Goal: Task Accomplishment & Management: Use online tool/utility

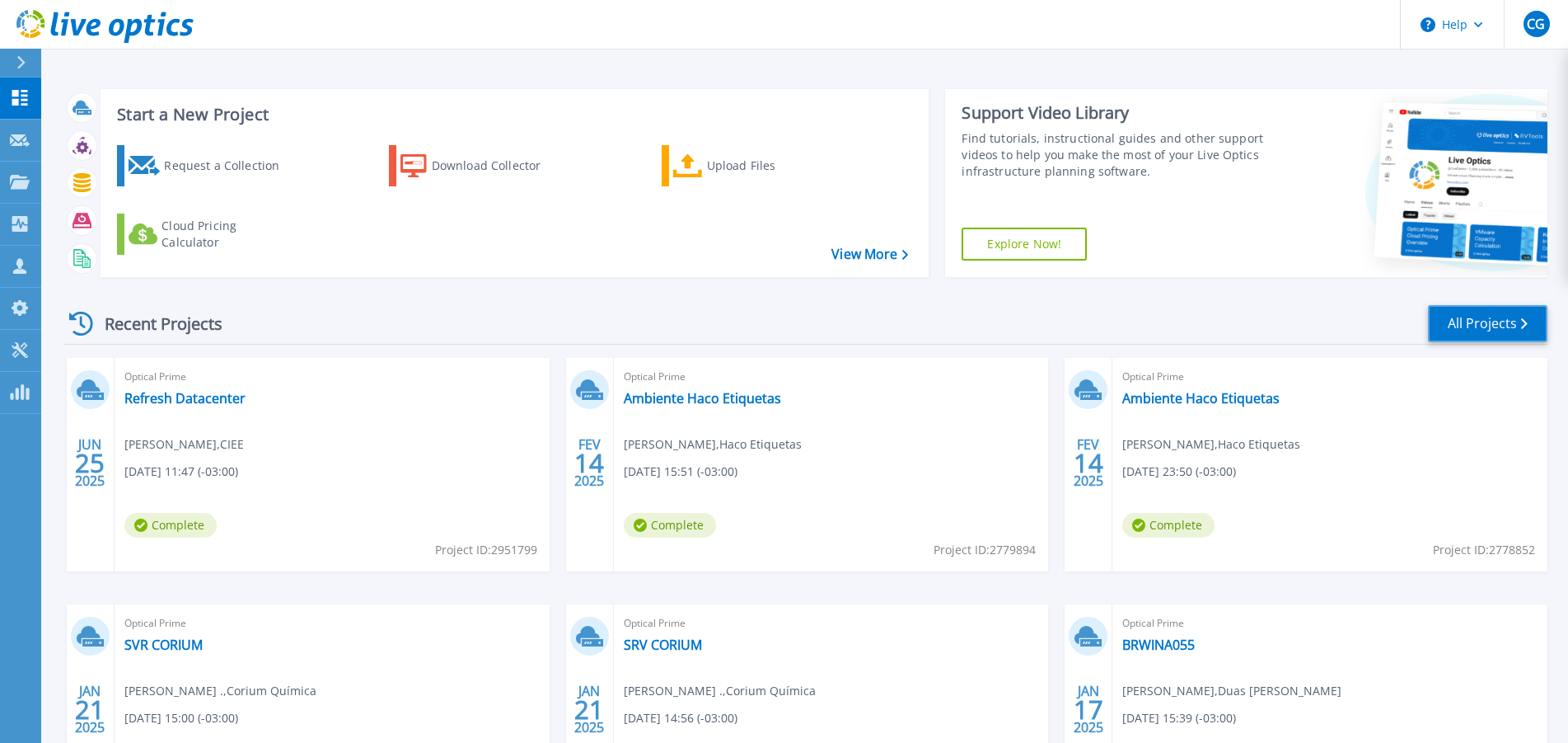
click at [1453, 333] on link "All Projects" at bounding box center [1488, 323] width 119 height 37
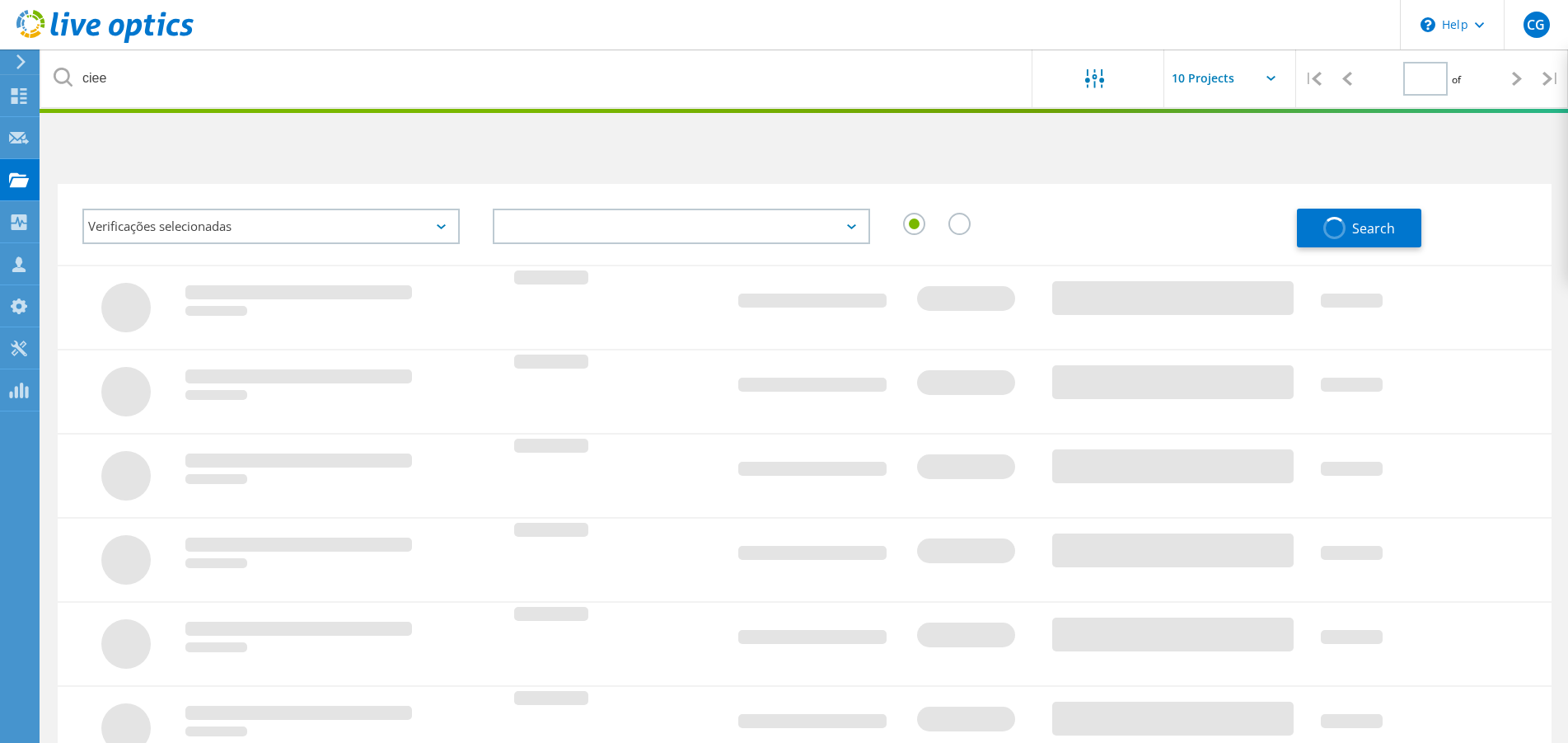
type input "1"
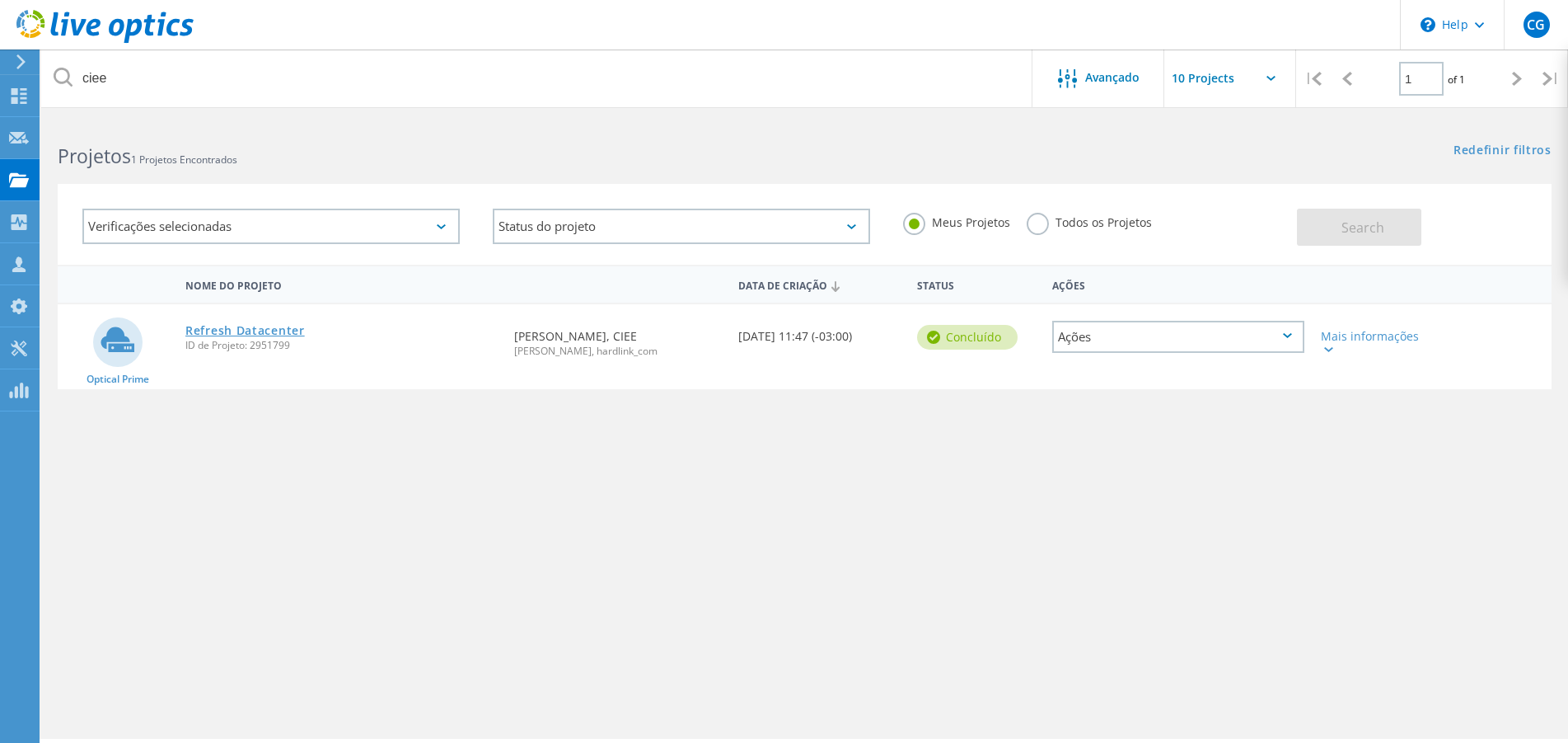
click at [285, 327] on link "Refresh Datacenter" at bounding box center [245, 331] width 119 height 12
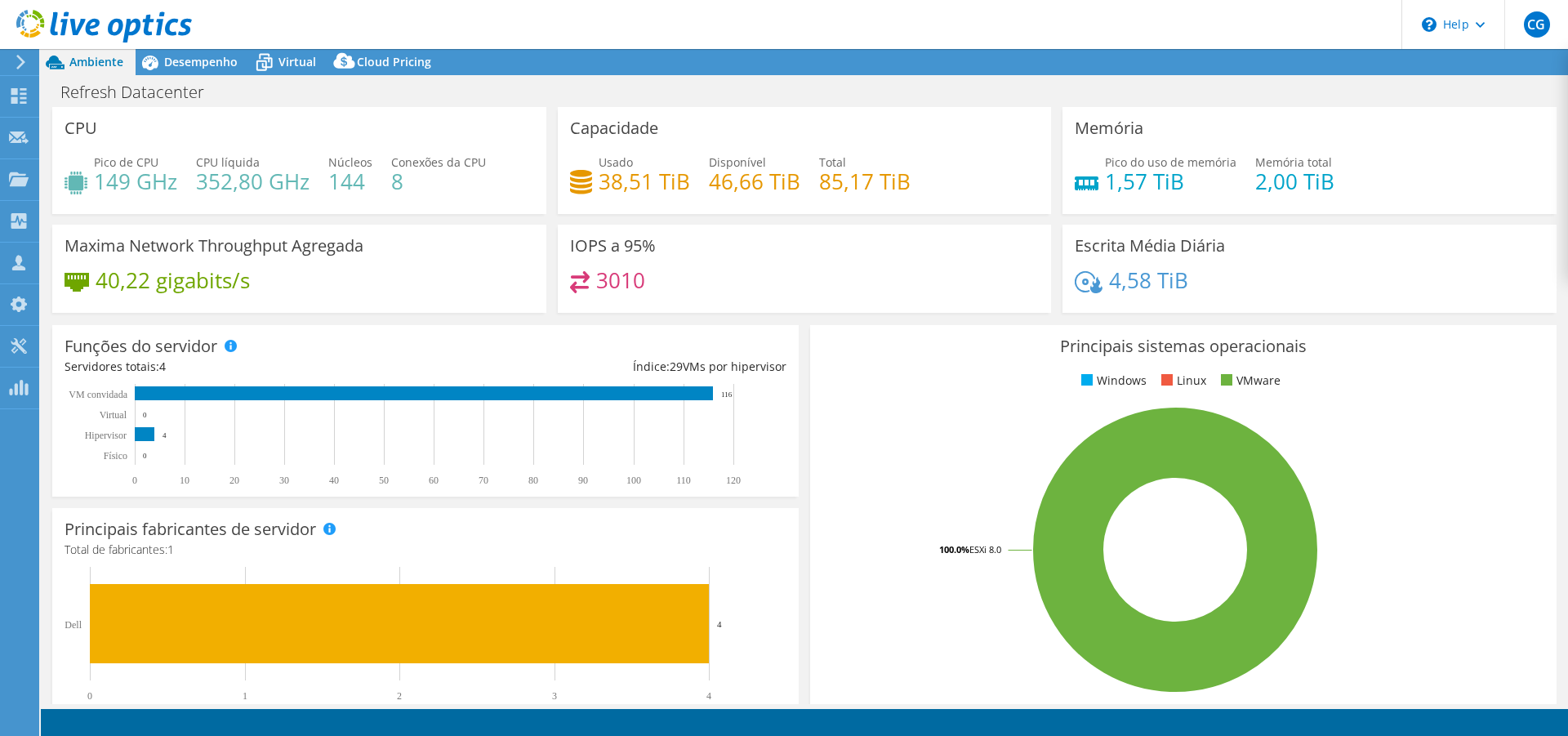
select select "SouthAmerica"
select select "BRL"
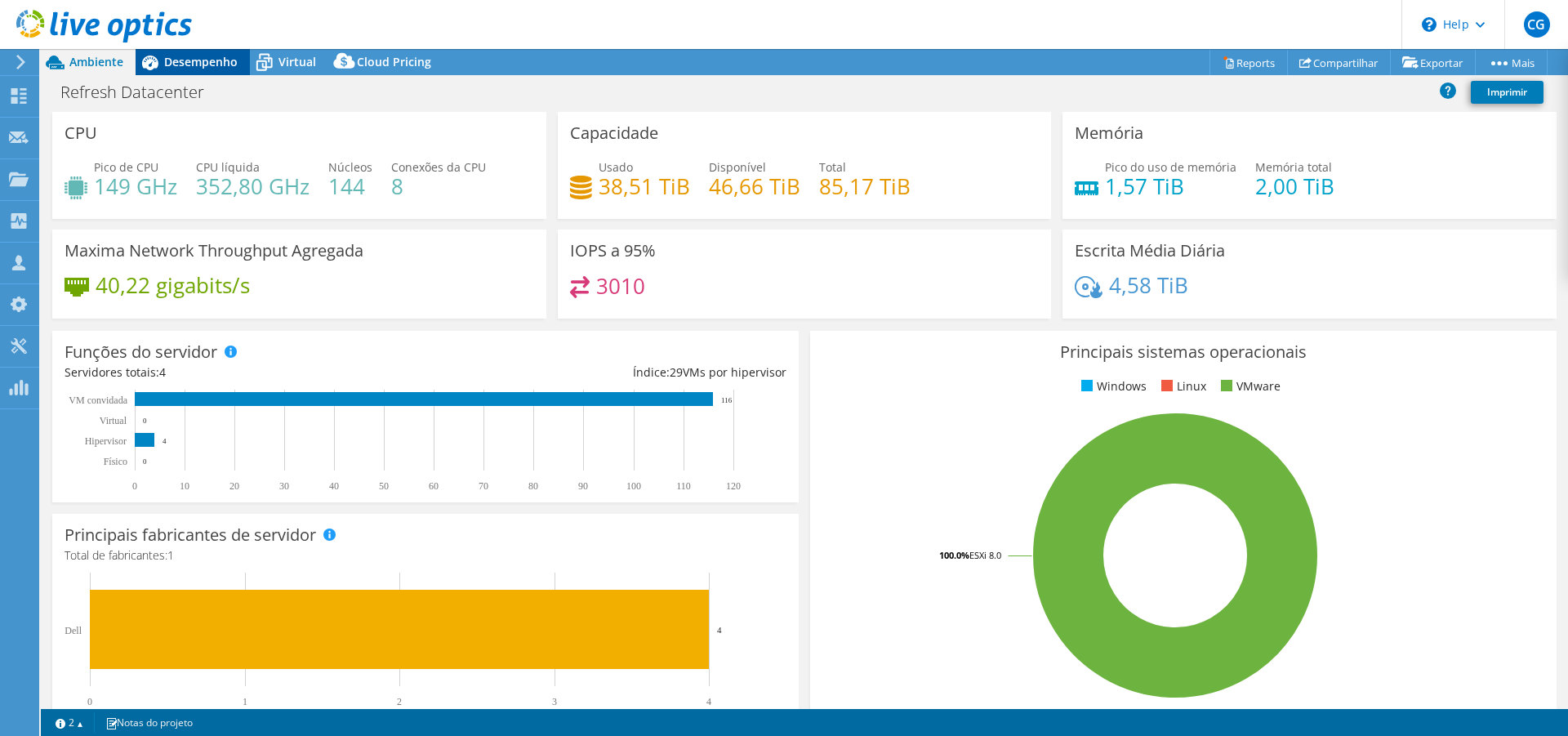
click at [181, 59] on span "Desempenho" at bounding box center [200, 62] width 74 height 16
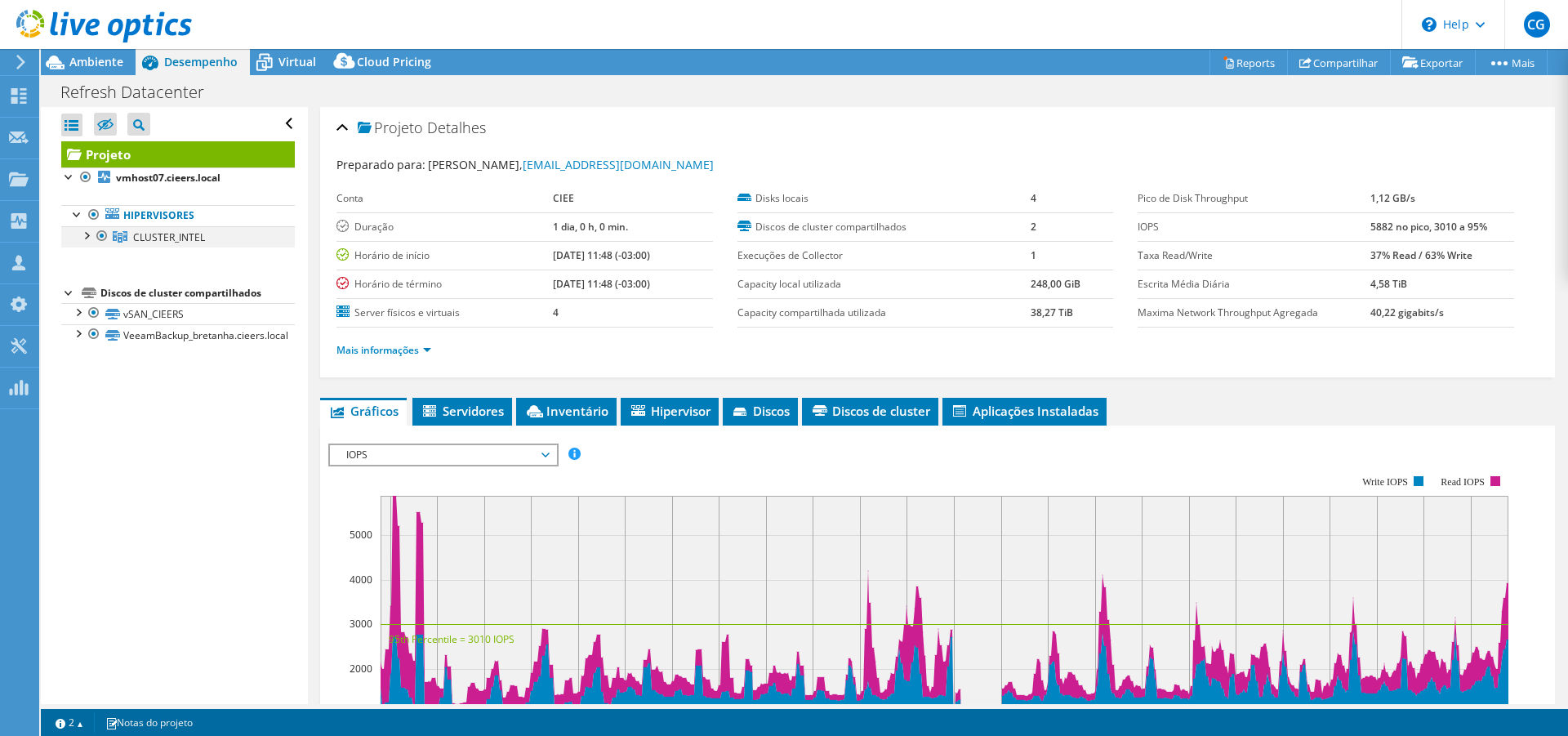
click at [88, 231] on div at bounding box center [86, 234] width 17 height 17
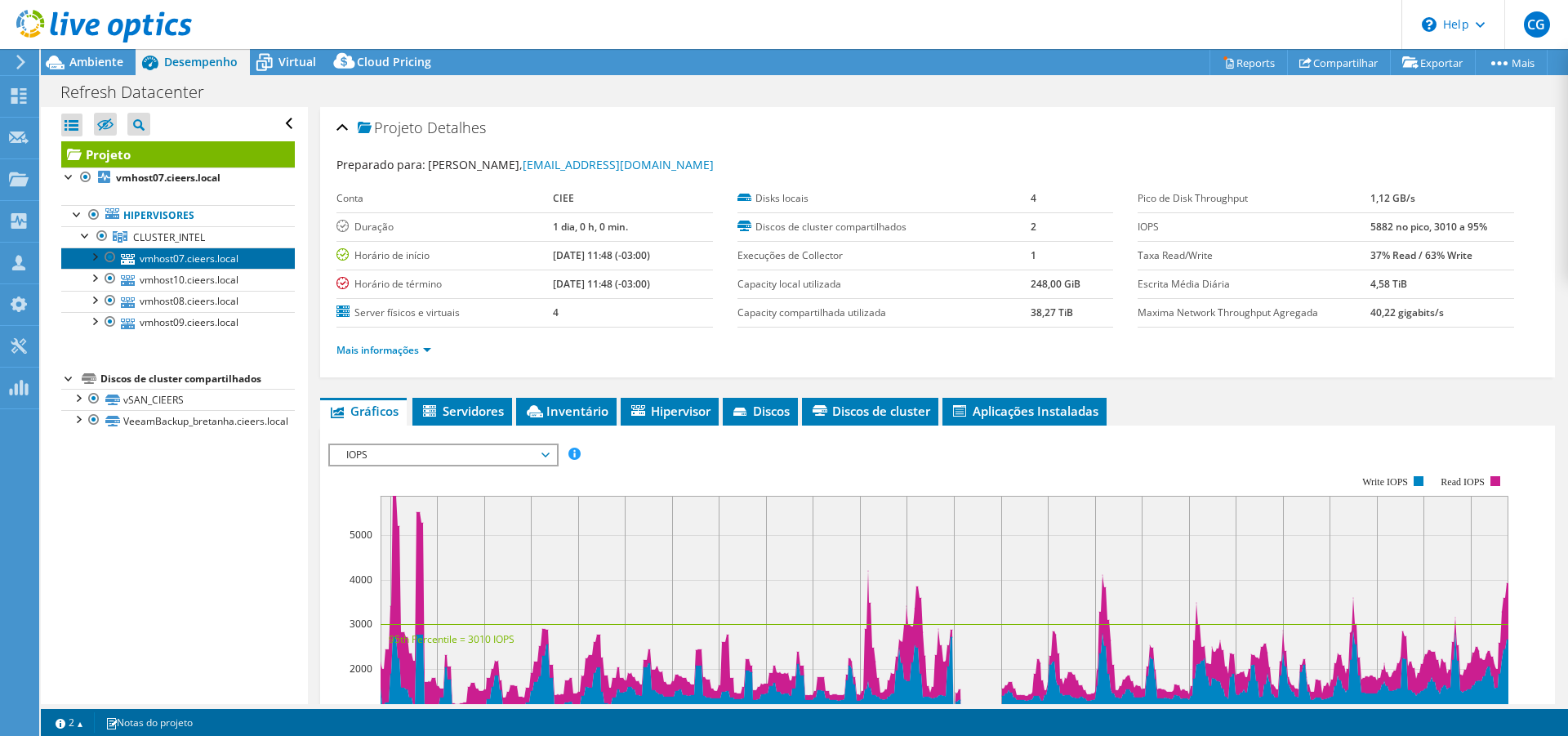
click at [194, 261] on link "vmhost07.cieers.local" at bounding box center [178, 258] width 234 height 22
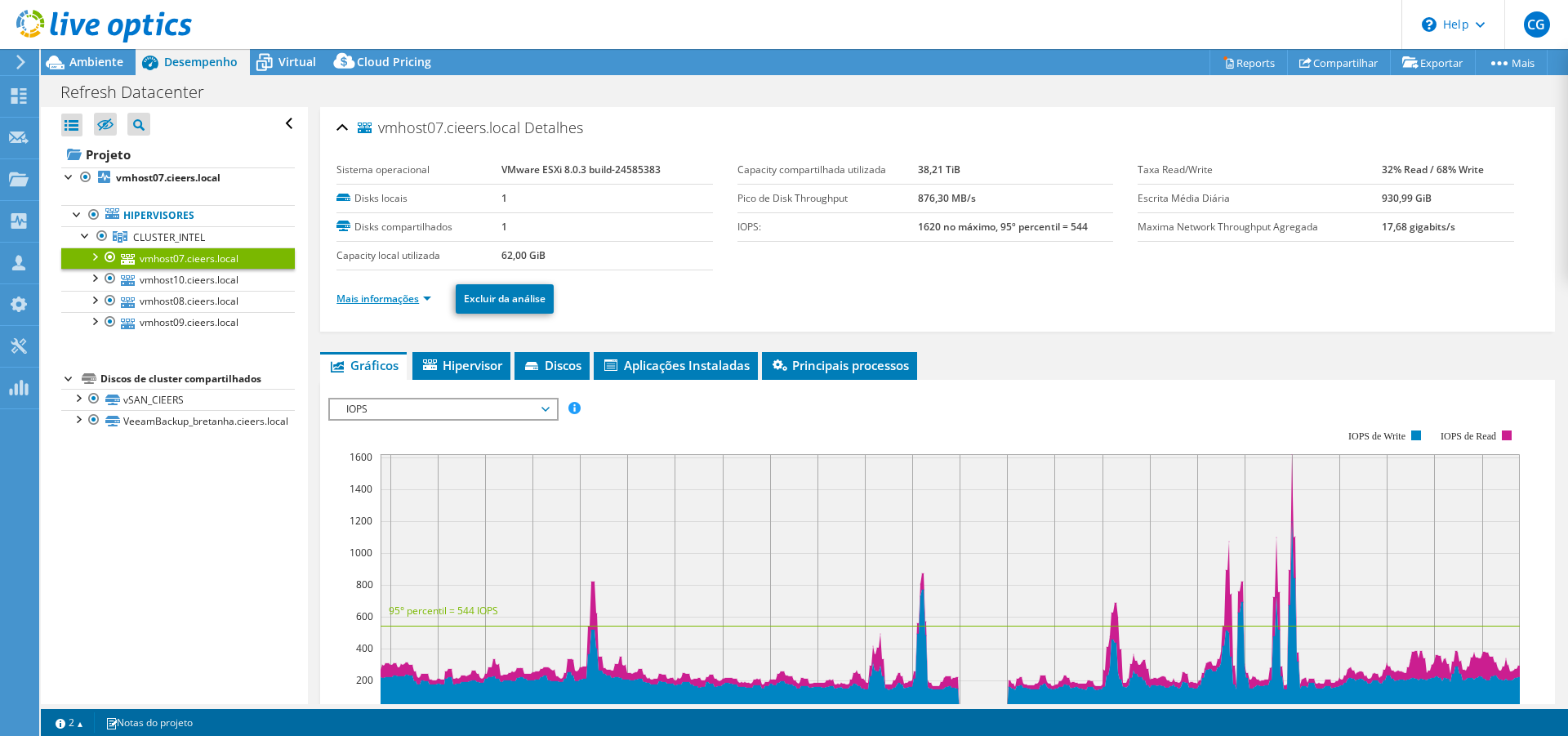
click at [398, 295] on link "Mais informações" at bounding box center [384, 299] width 95 height 14
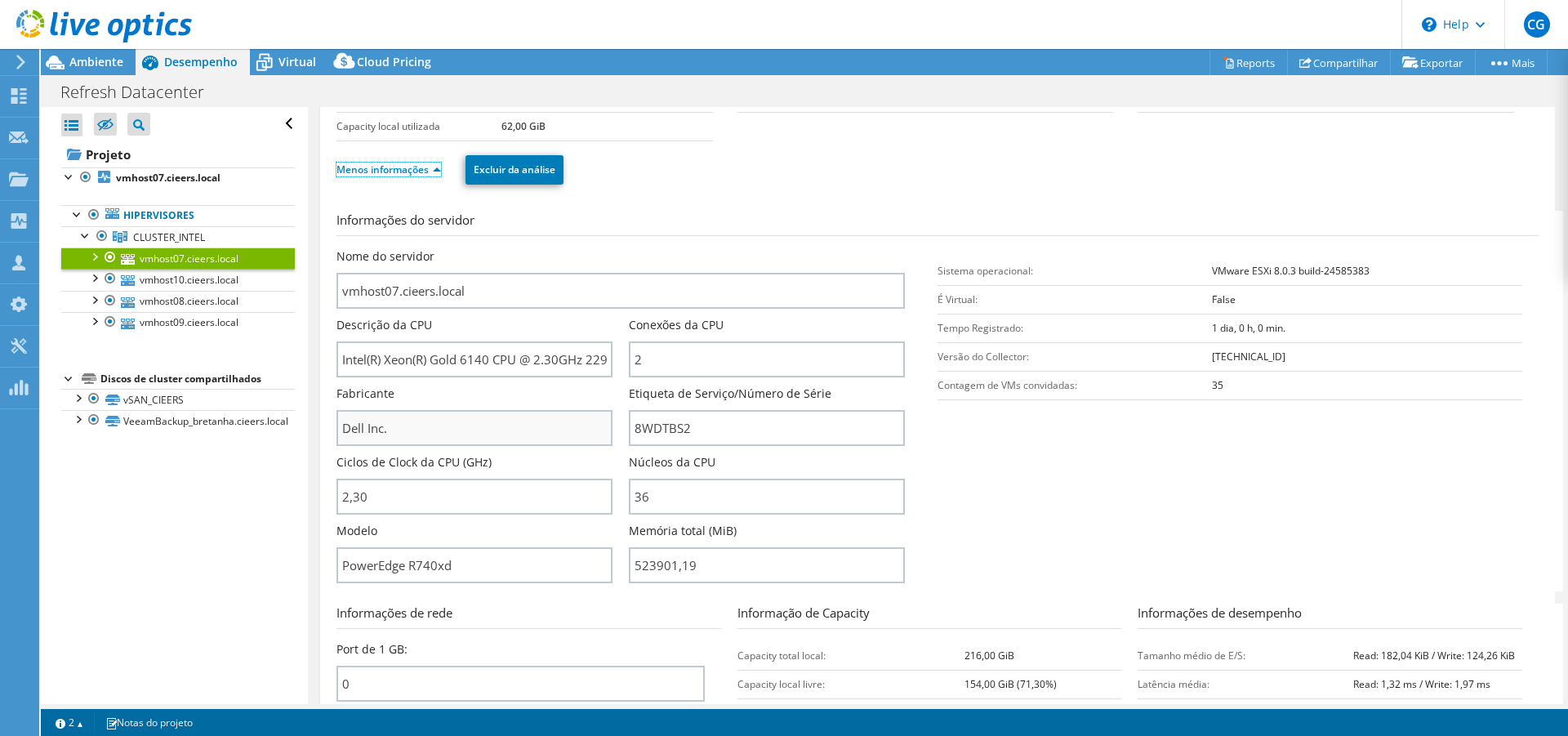
scroll to position [167, 0]
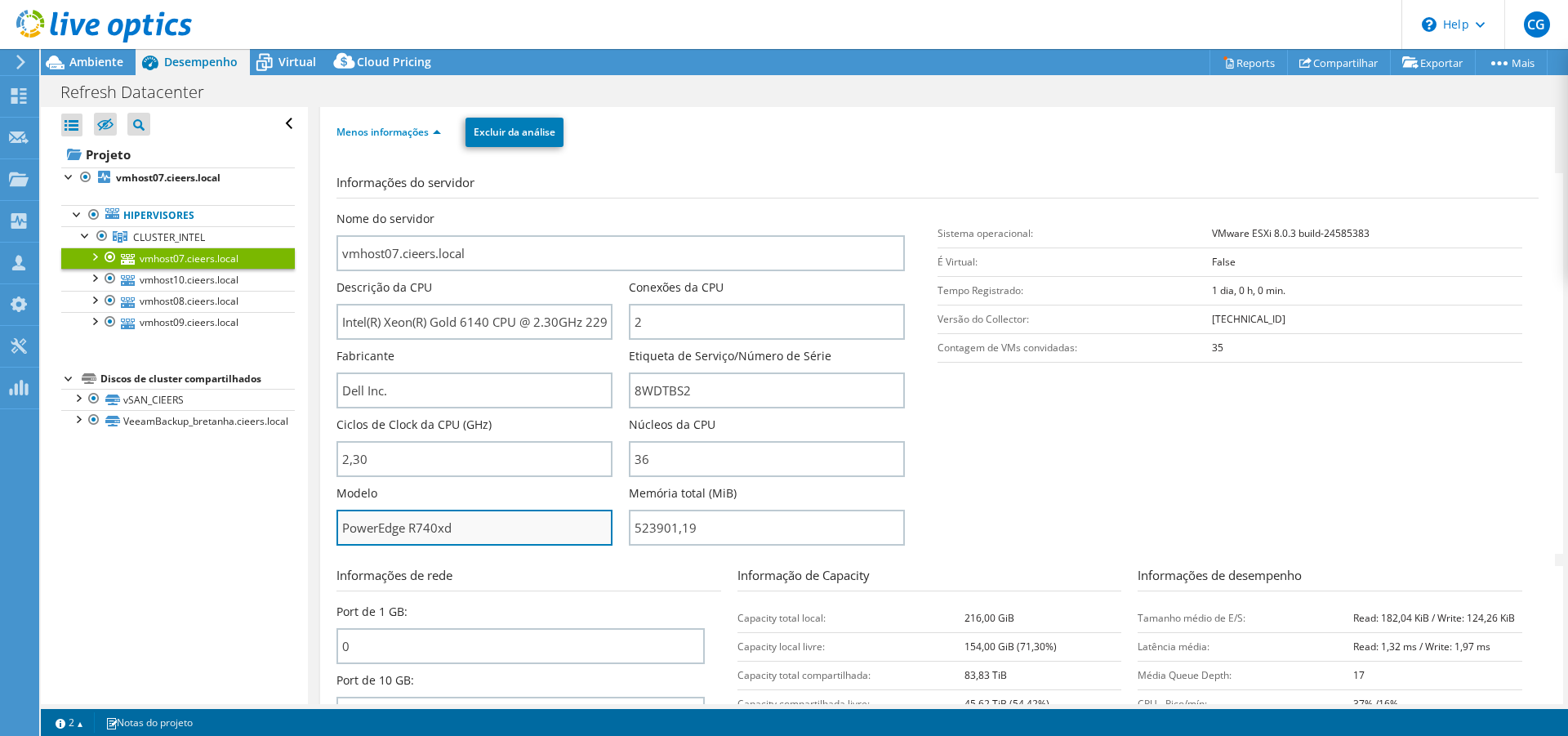
drag, startPoint x: 455, startPoint y: 533, endPoint x: 329, endPoint y: 528, distance: 126.1
click at [336, 528] on input "PowerEdge R740xd" at bounding box center [474, 528] width 276 height 36
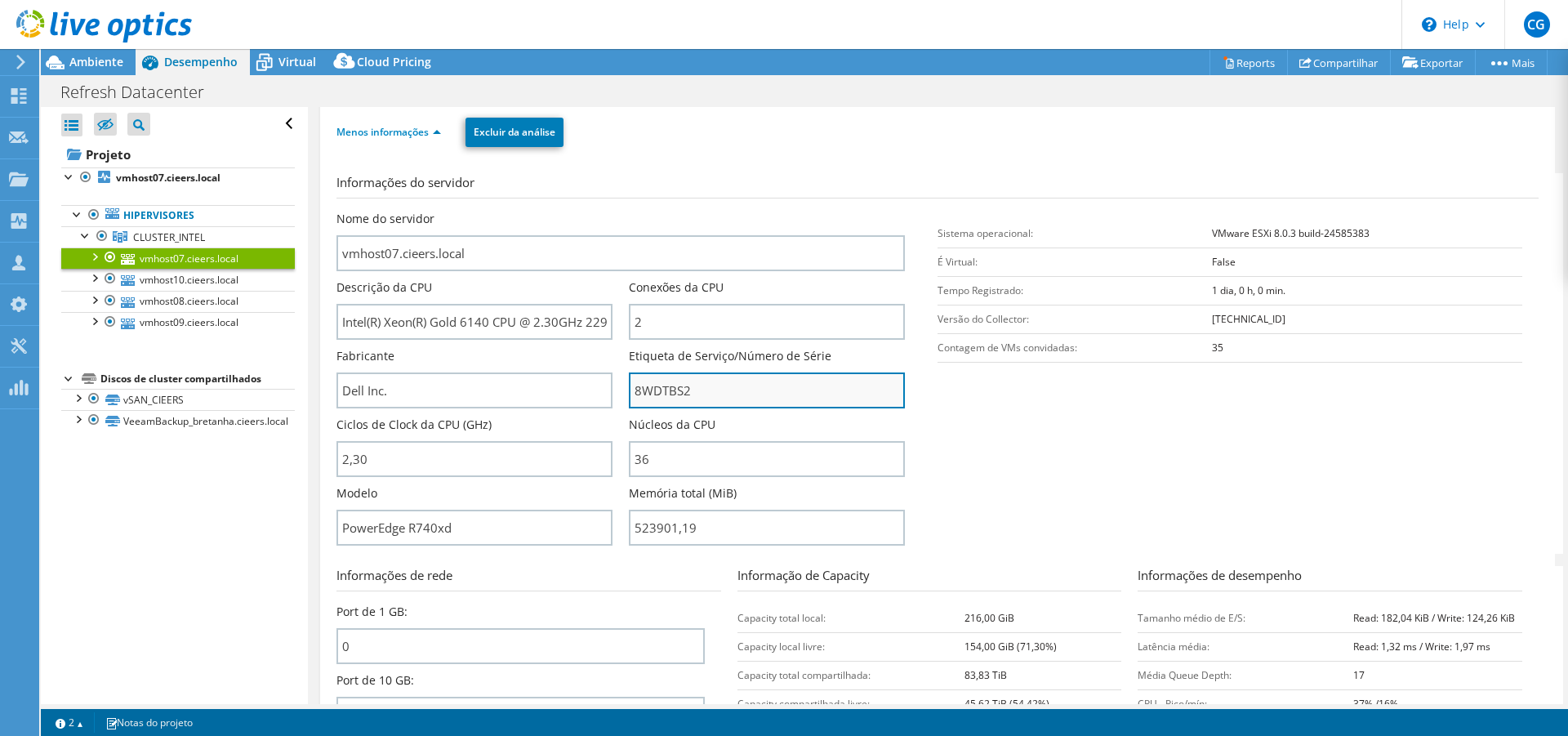
click at [664, 389] on input "8WDTBS2" at bounding box center [766, 391] width 276 height 36
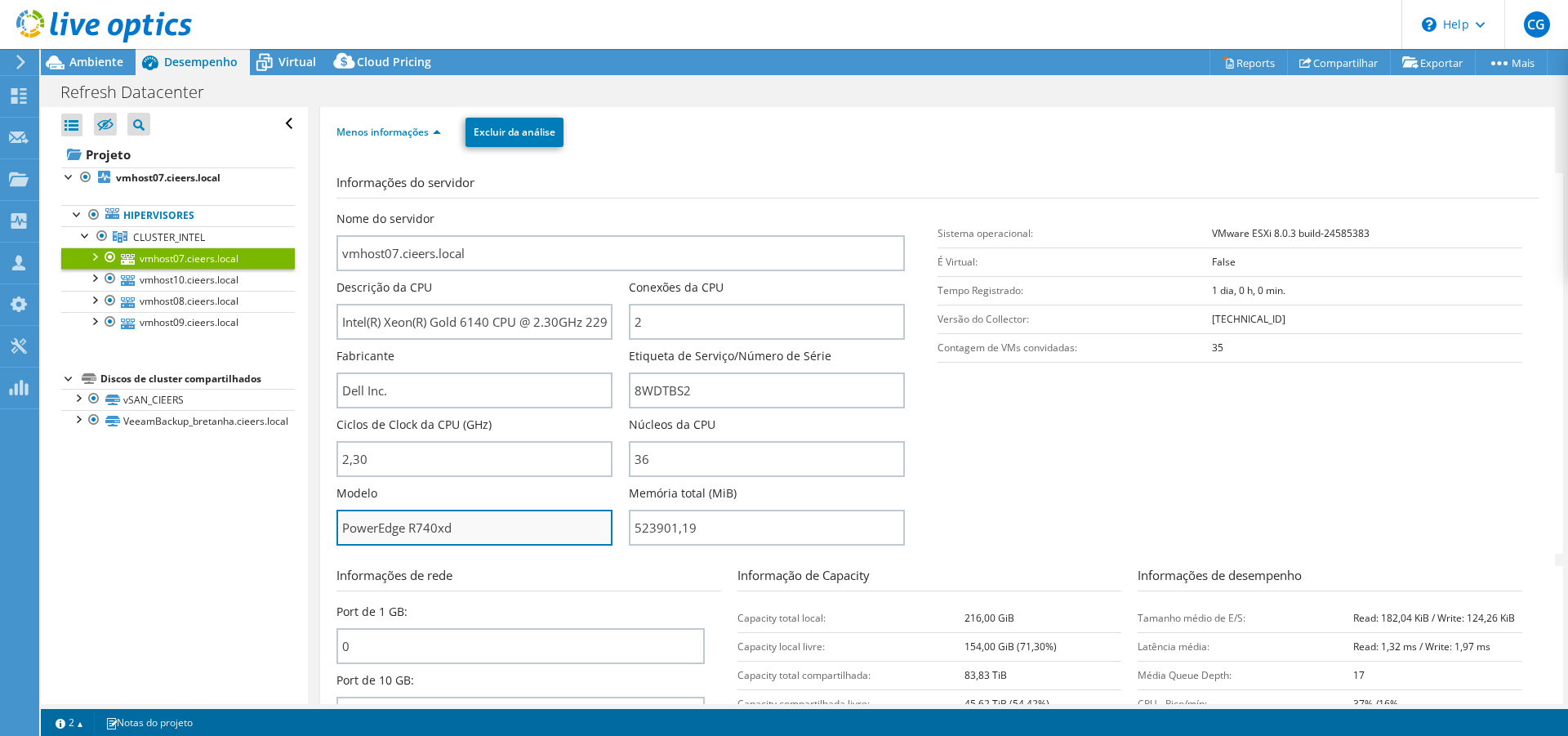
drag, startPoint x: 463, startPoint y: 525, endPoint x: 301, endPoint y: 529, distance: 162.0
click at [336, 529] on input "PowerEdge R740xd" at bounding box center [474, 528] width 276 height 36
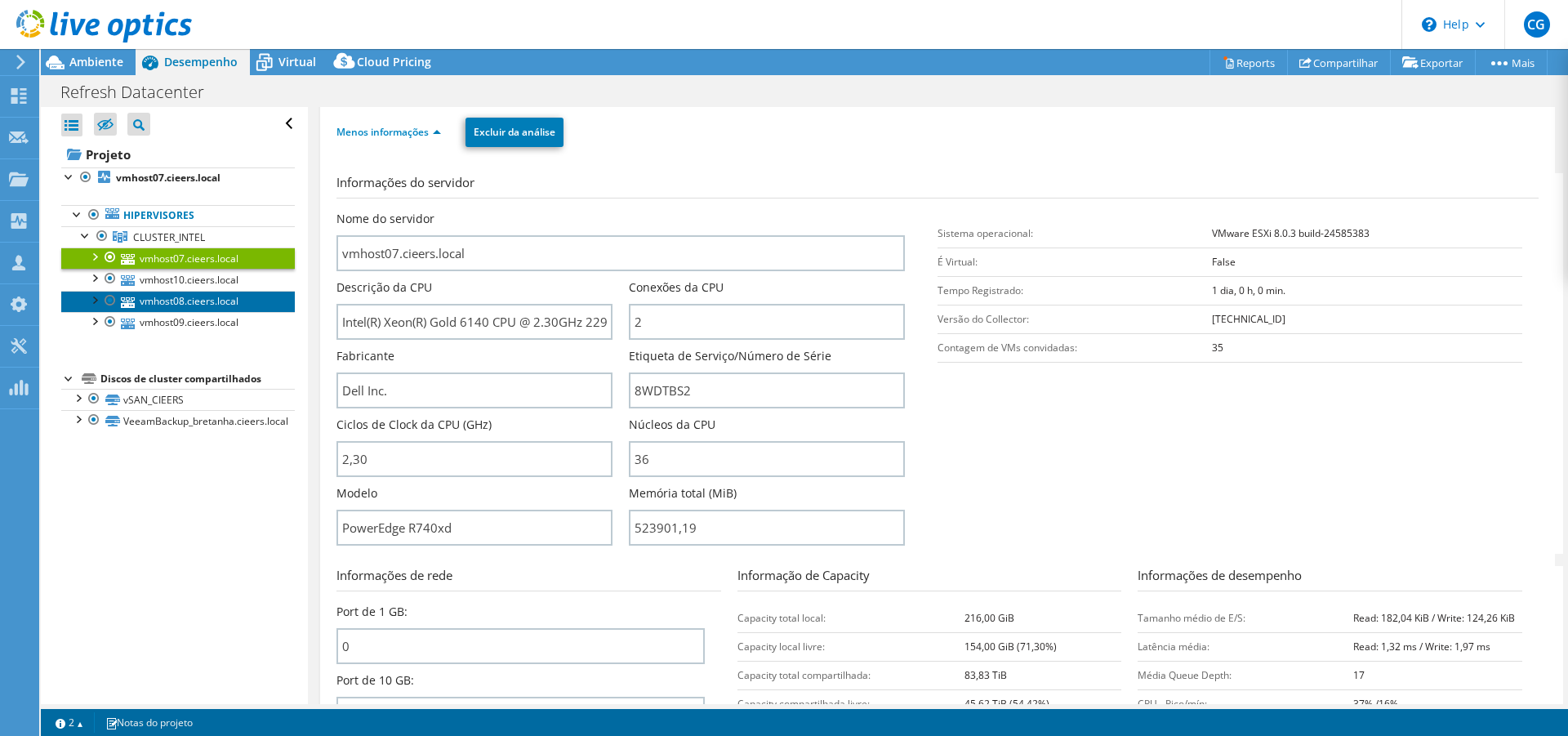
click at [225, 305] on link "vmhost08.cieers.local" at bounding box center [178, 302] width 234 height 22
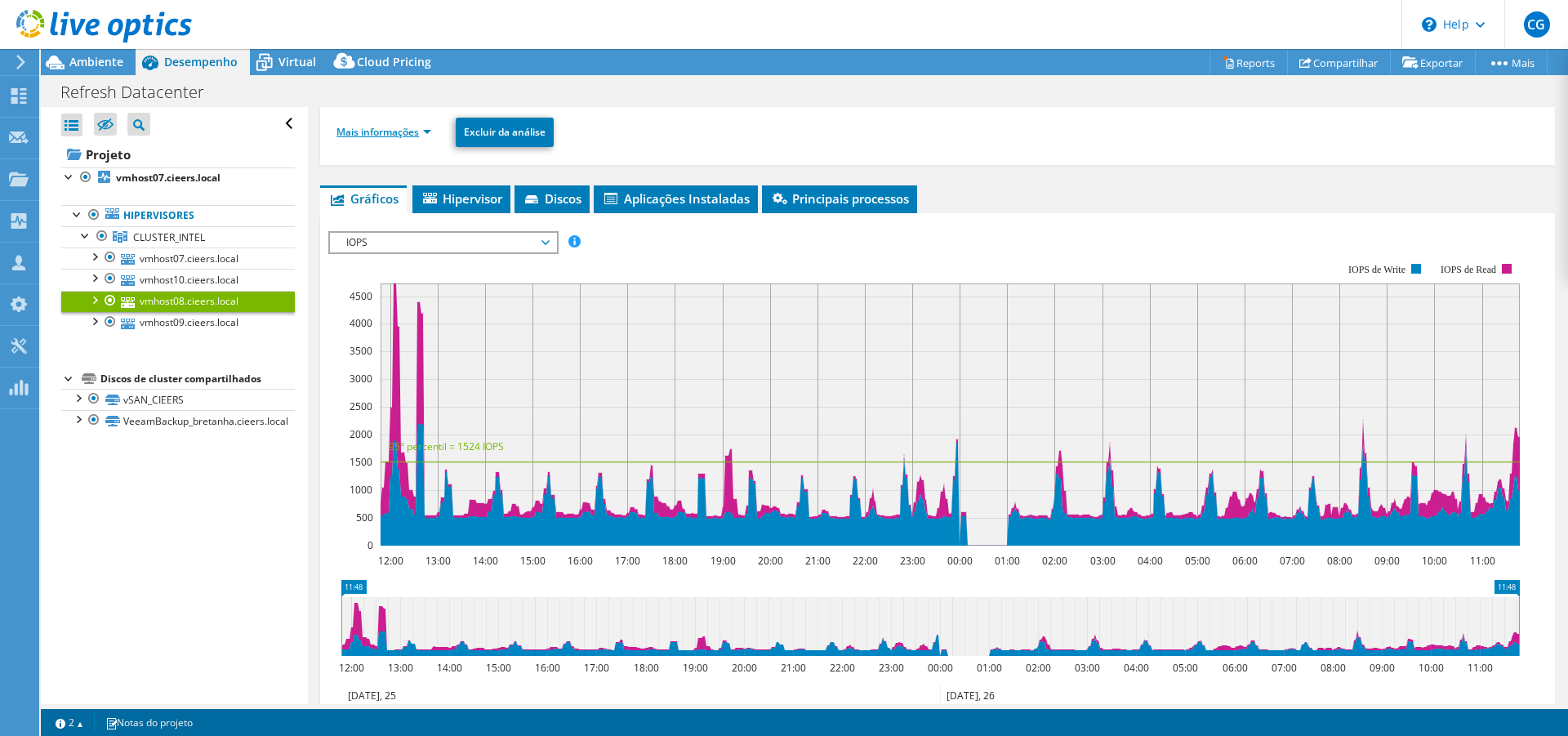
click at [416, 136] on link "Mais informações" at bounding box center [384, 132] width 95 height 14
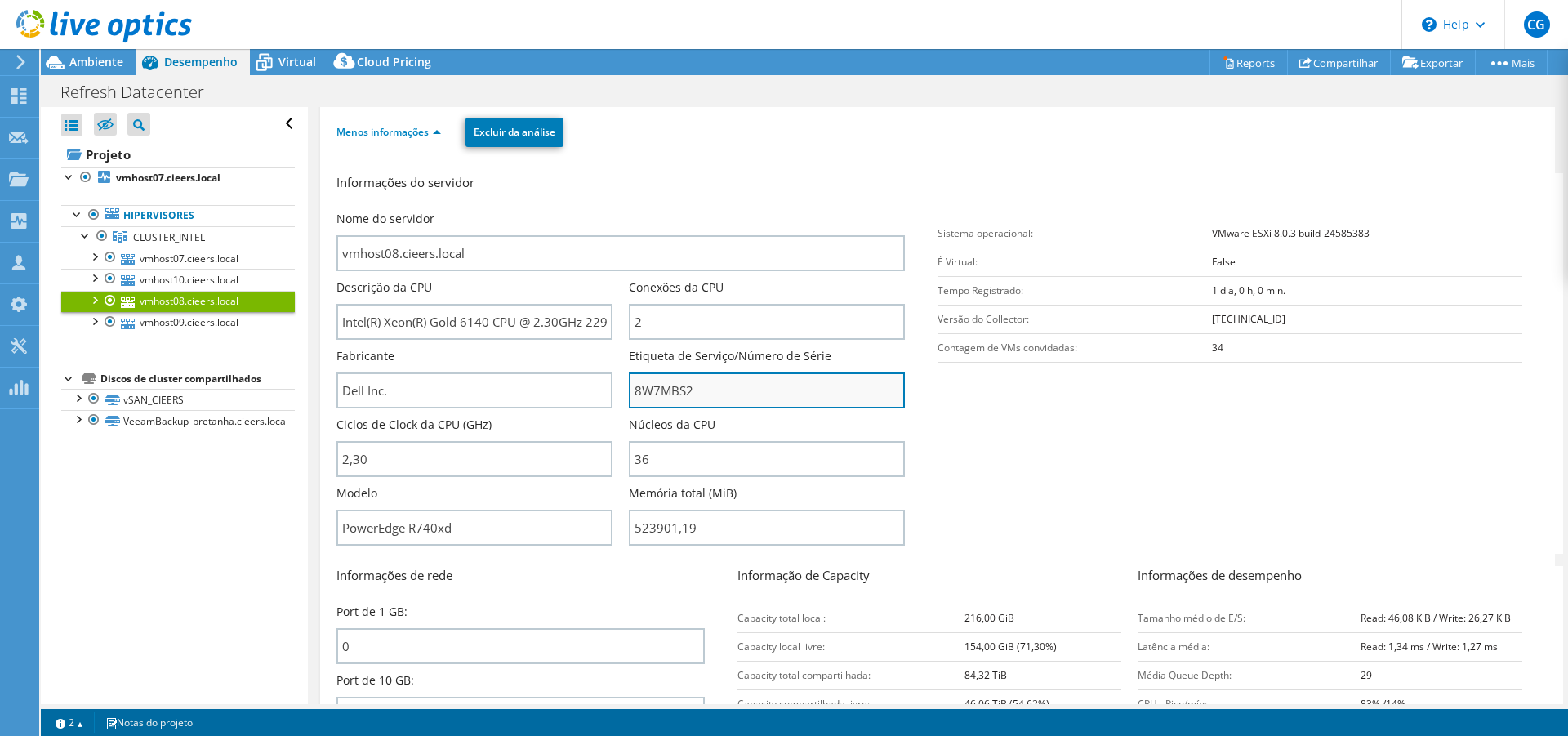
click at [667, 387] on input "8W7MBS2" at bounding box center [766, 391] width 276 height 36
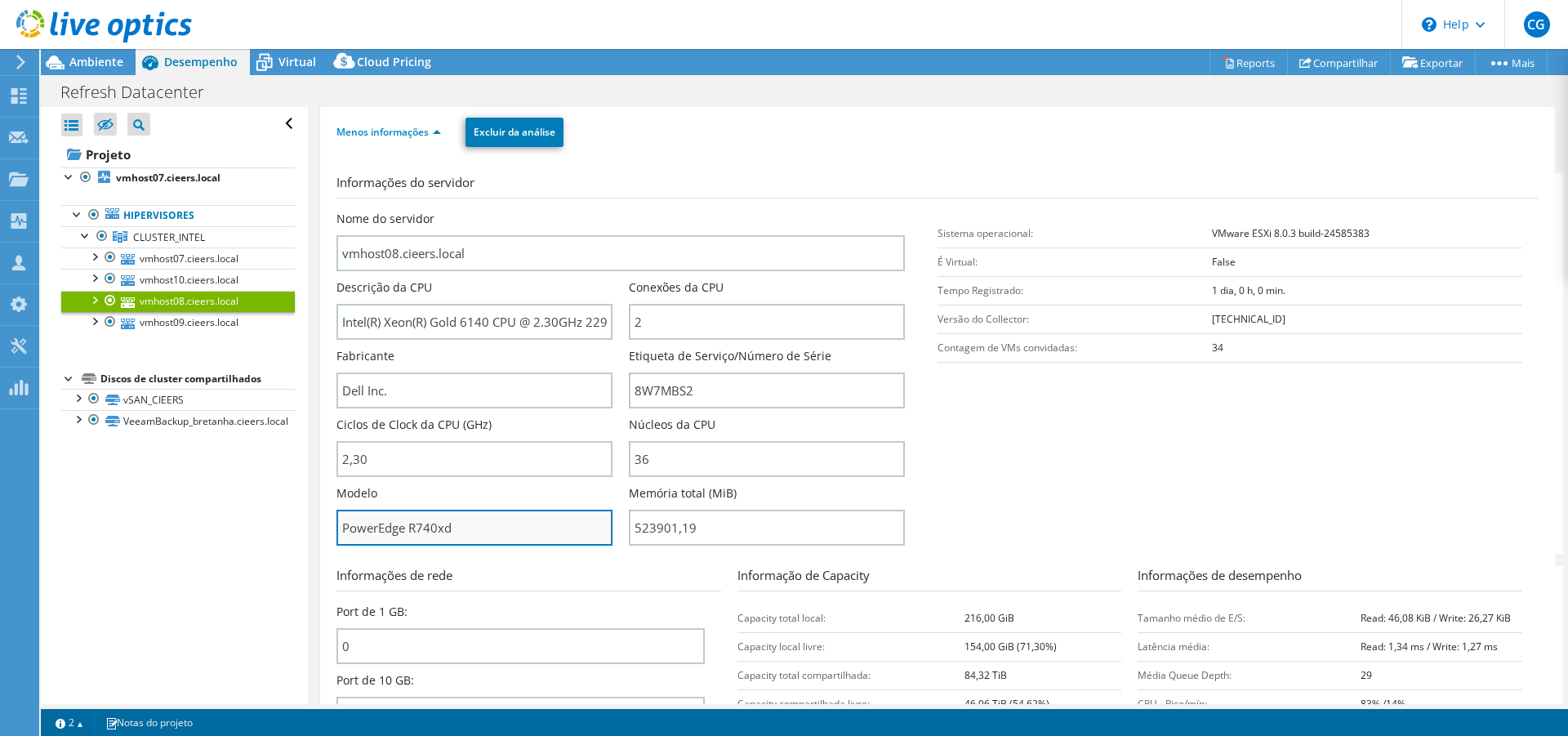
drag, startPoint x: 502, startPoint y: 522, endPoint x: 321, endPoint y: 520, distance: 181.0
click at [336, 520] on input "PowerEdge R740xd" at bounding box center [474, 528] width 276 height 36
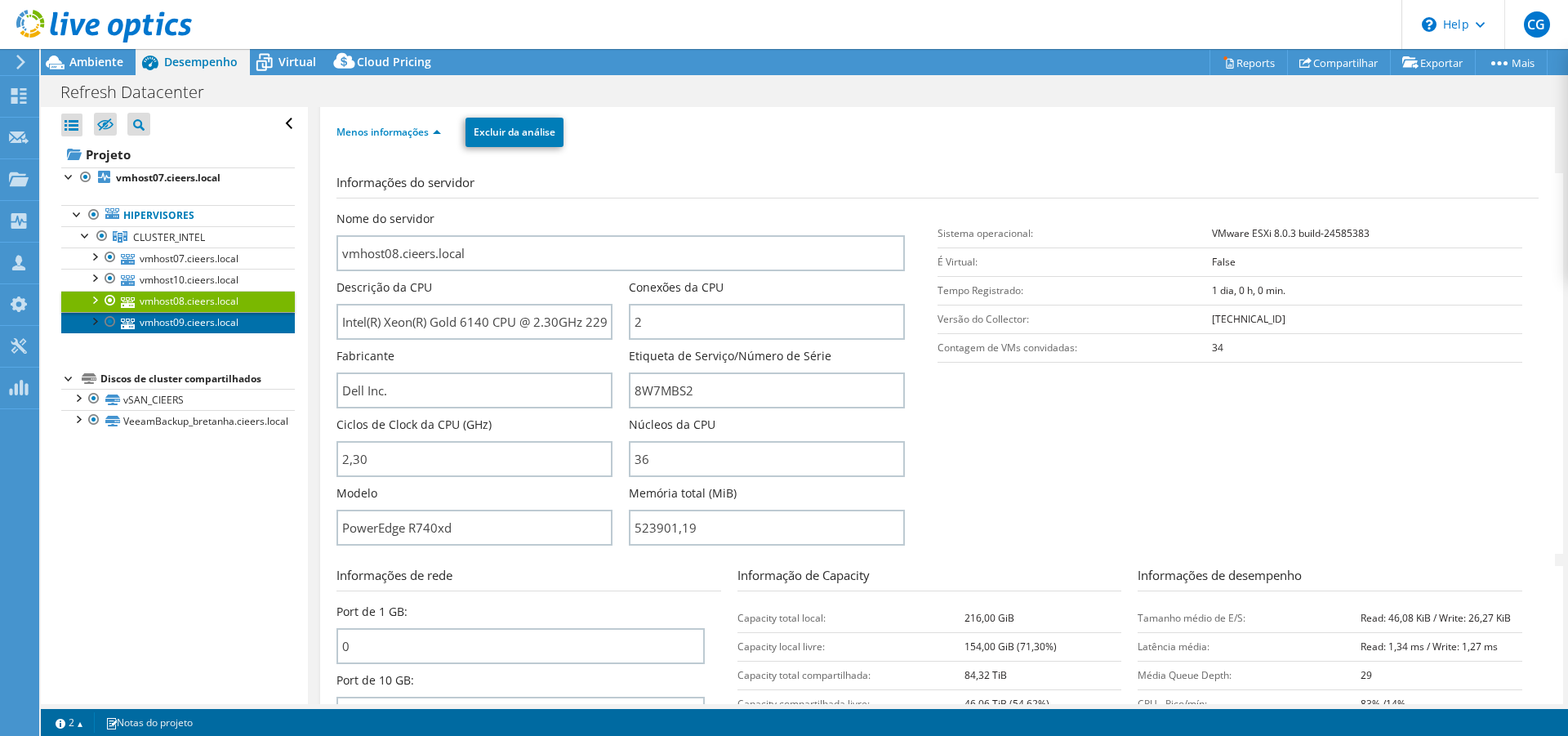
click at [193, 330] on link "vmhost09.cieers.local" at bounding box center [178, 323] width 234 height 22
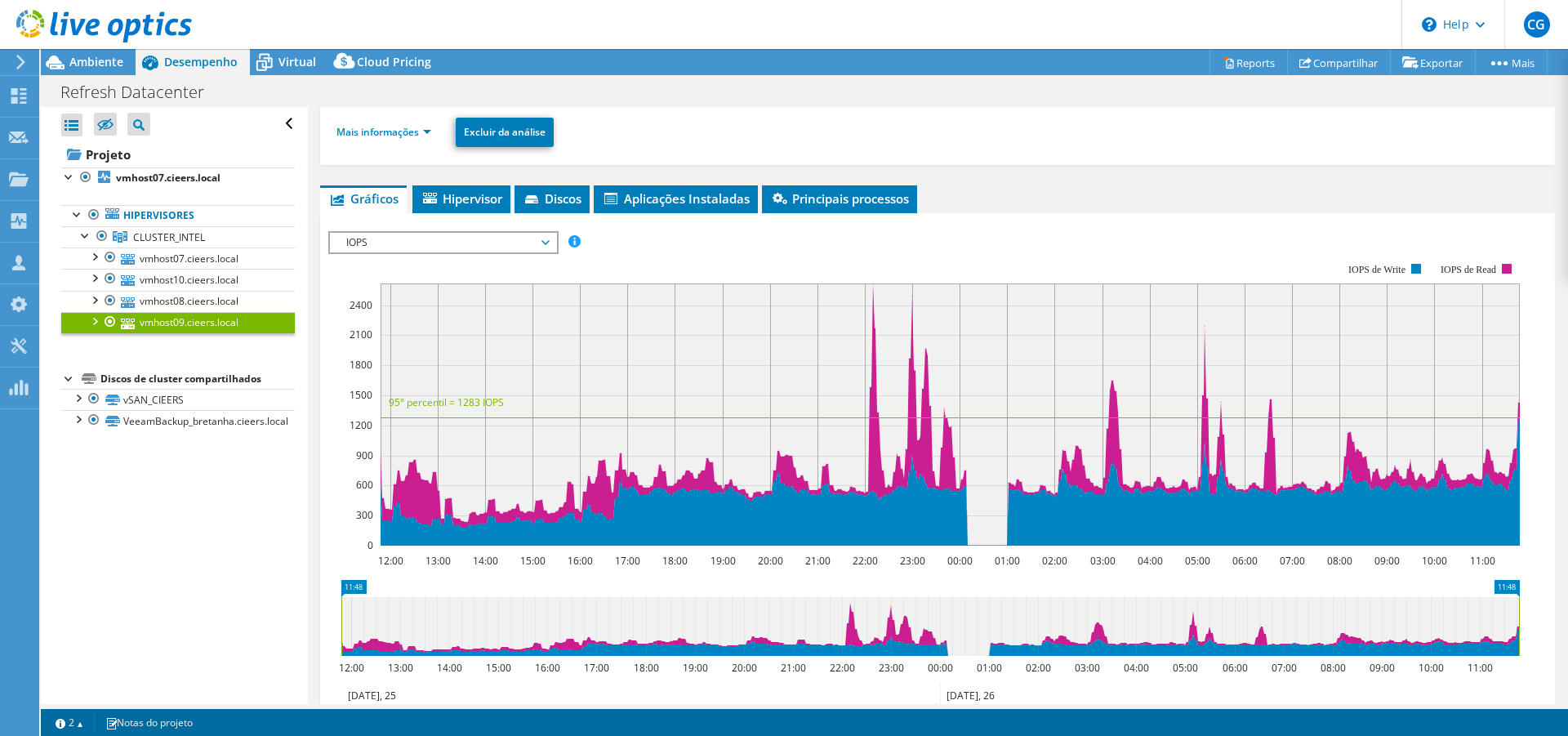
click at [408, 140] on li "Mais informações" at bounding box center [389, 132] width 105 height 18
click at [401, 132] on link "Mais informações" at bounding box center [384, 132] width 95 height 14
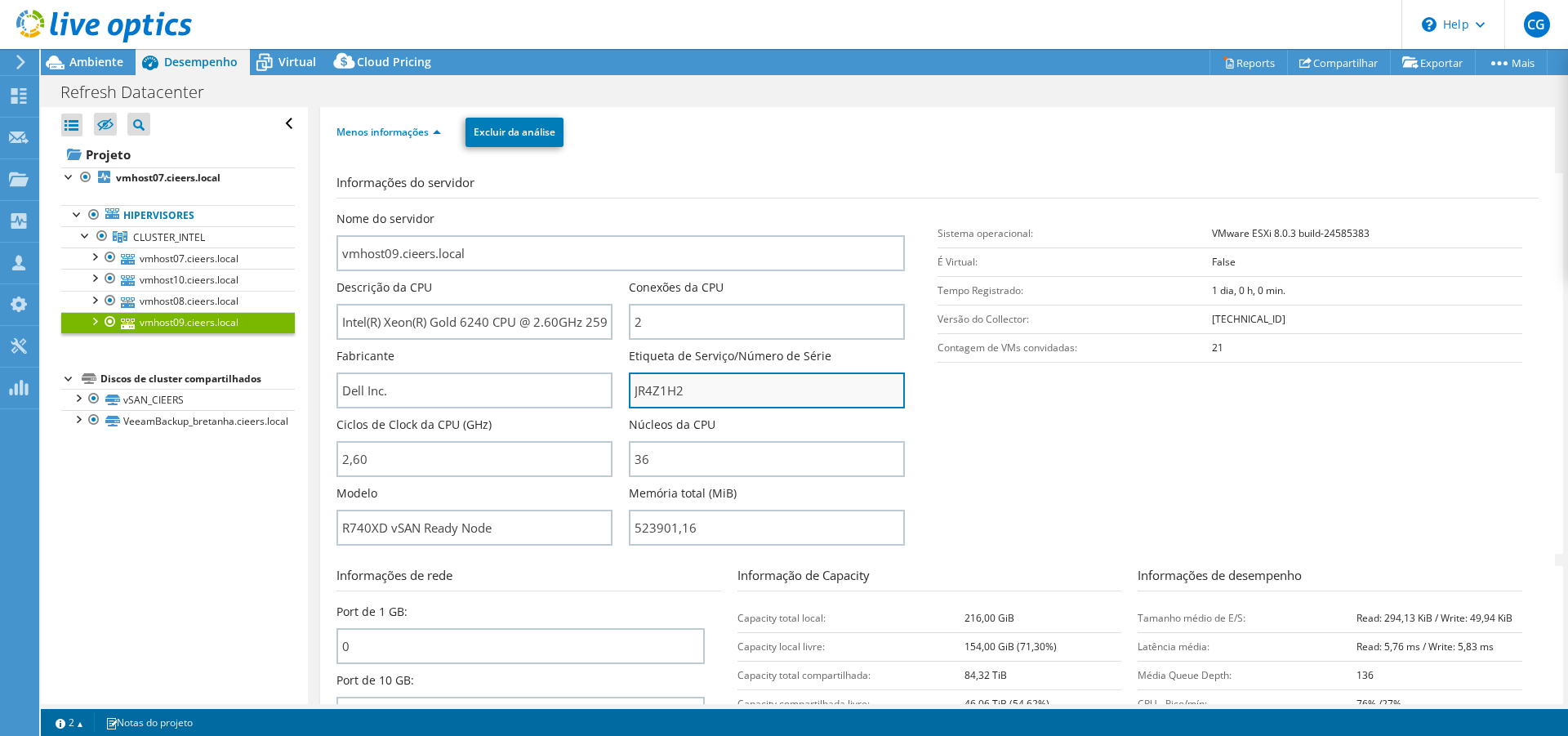
click at [657, 397] on input "JR4Z1H2" at bounding box center [766, 391] width 276 height 36
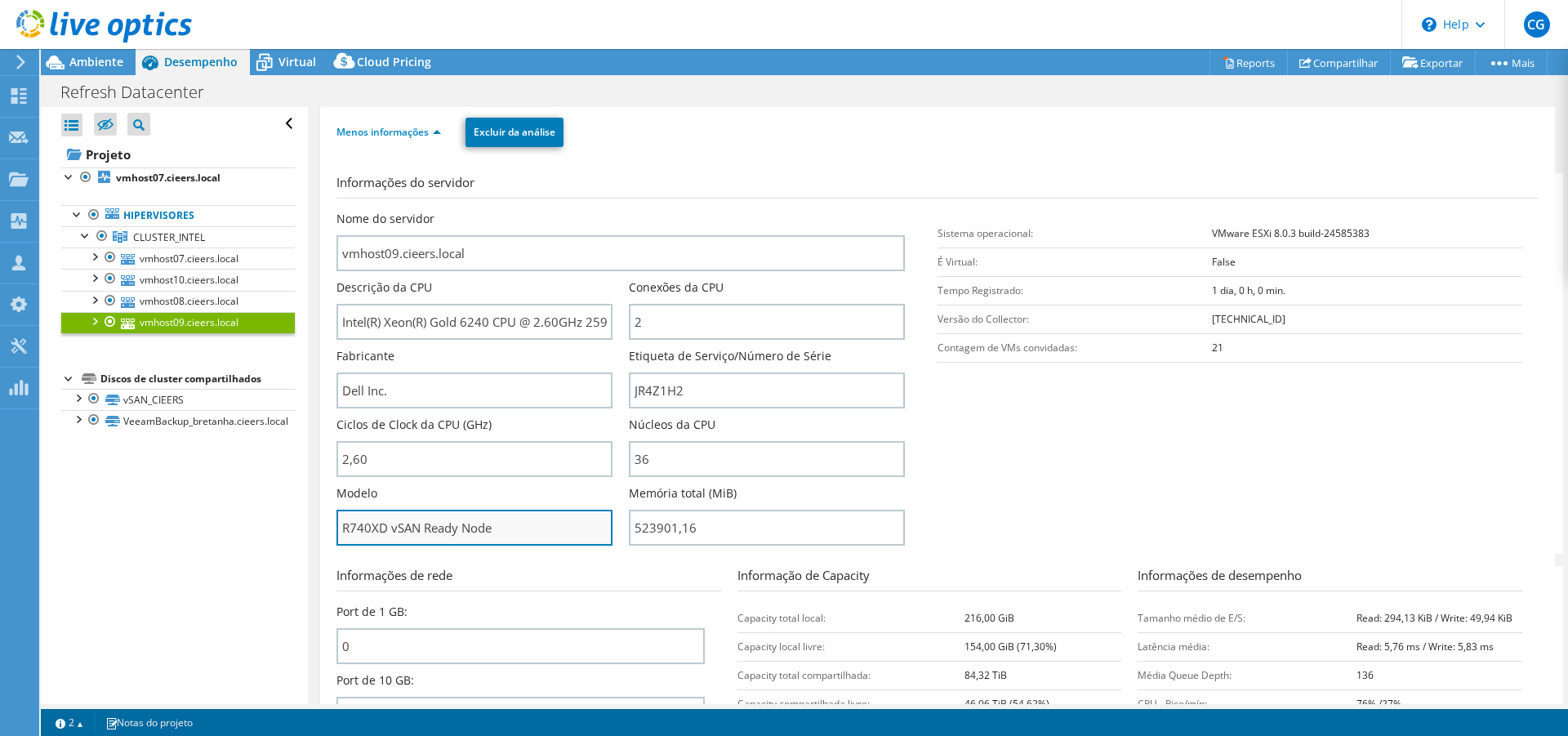
drag, startPoint x: 493, startPoint y: 534, endPoint x: 329, endPoint y: 520, distance: 164.6
click at [336, 520] on input "R740XD vSAN Ready Node" at bounding box center [474, 528] width 276 height 36
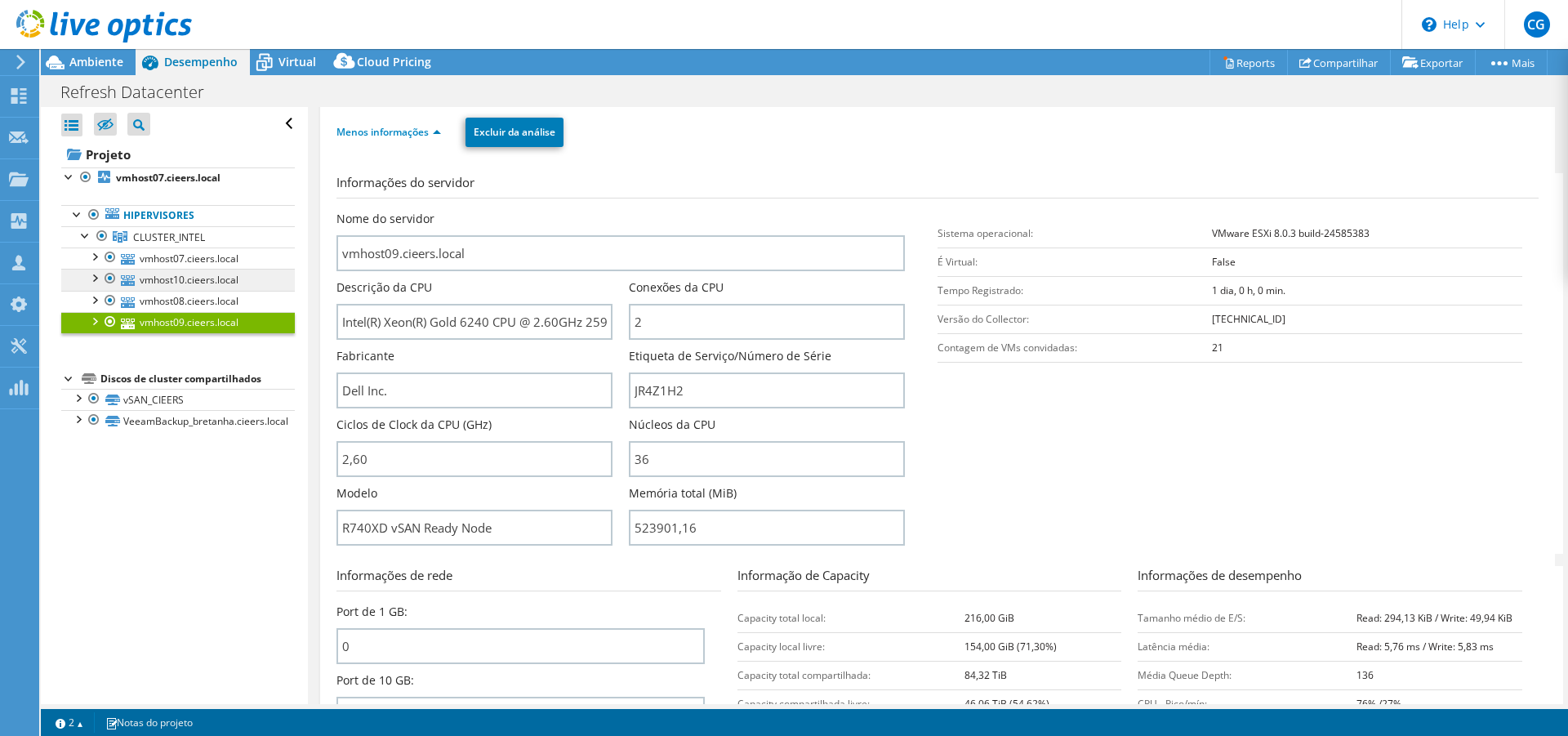
click at [197, 282] on link "vmhost10.cieers.local" at bounding box center [178, 279] width 234 height 22
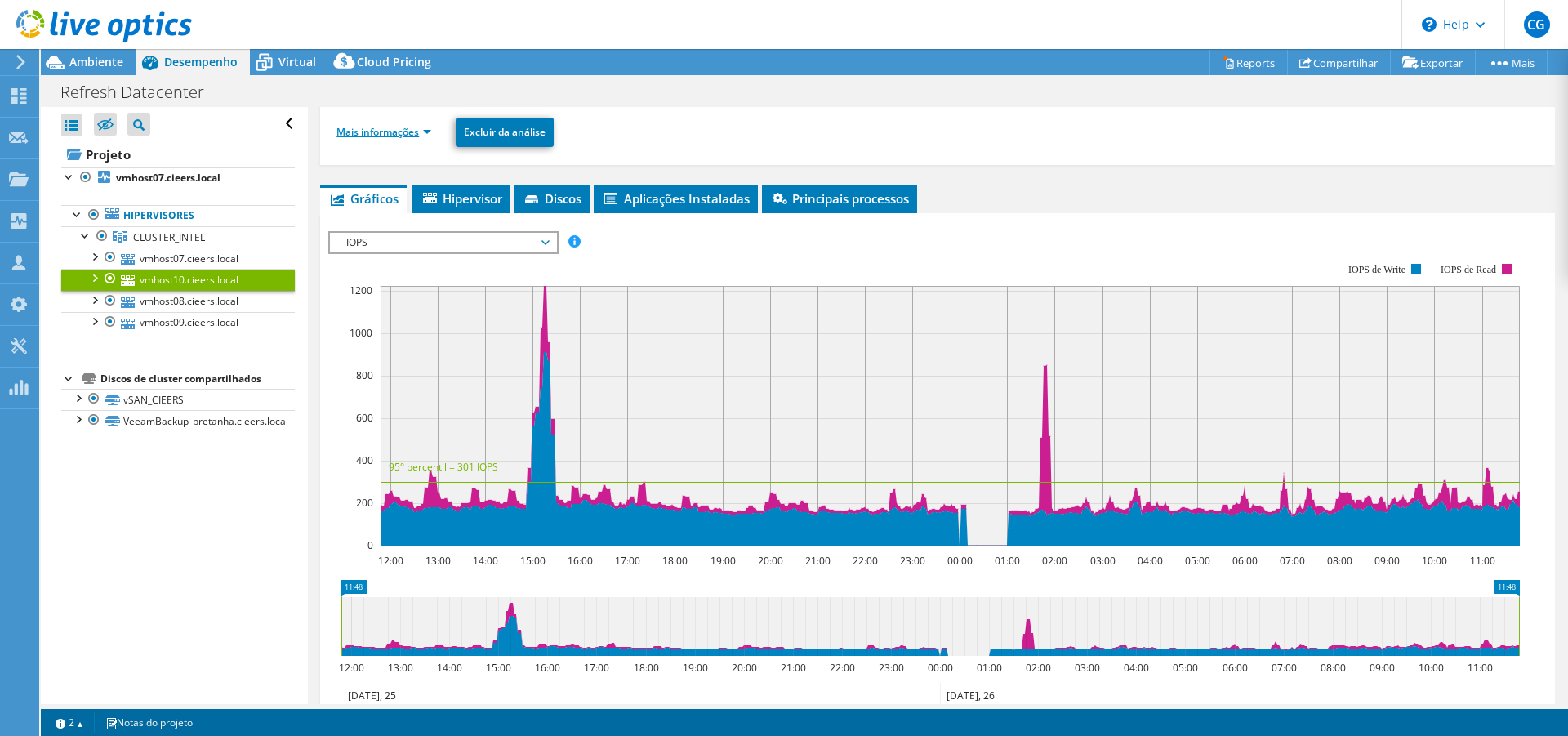
click at [410, 135] on link "Mais informações" at bounding box center [384, 132] width 95 height 14
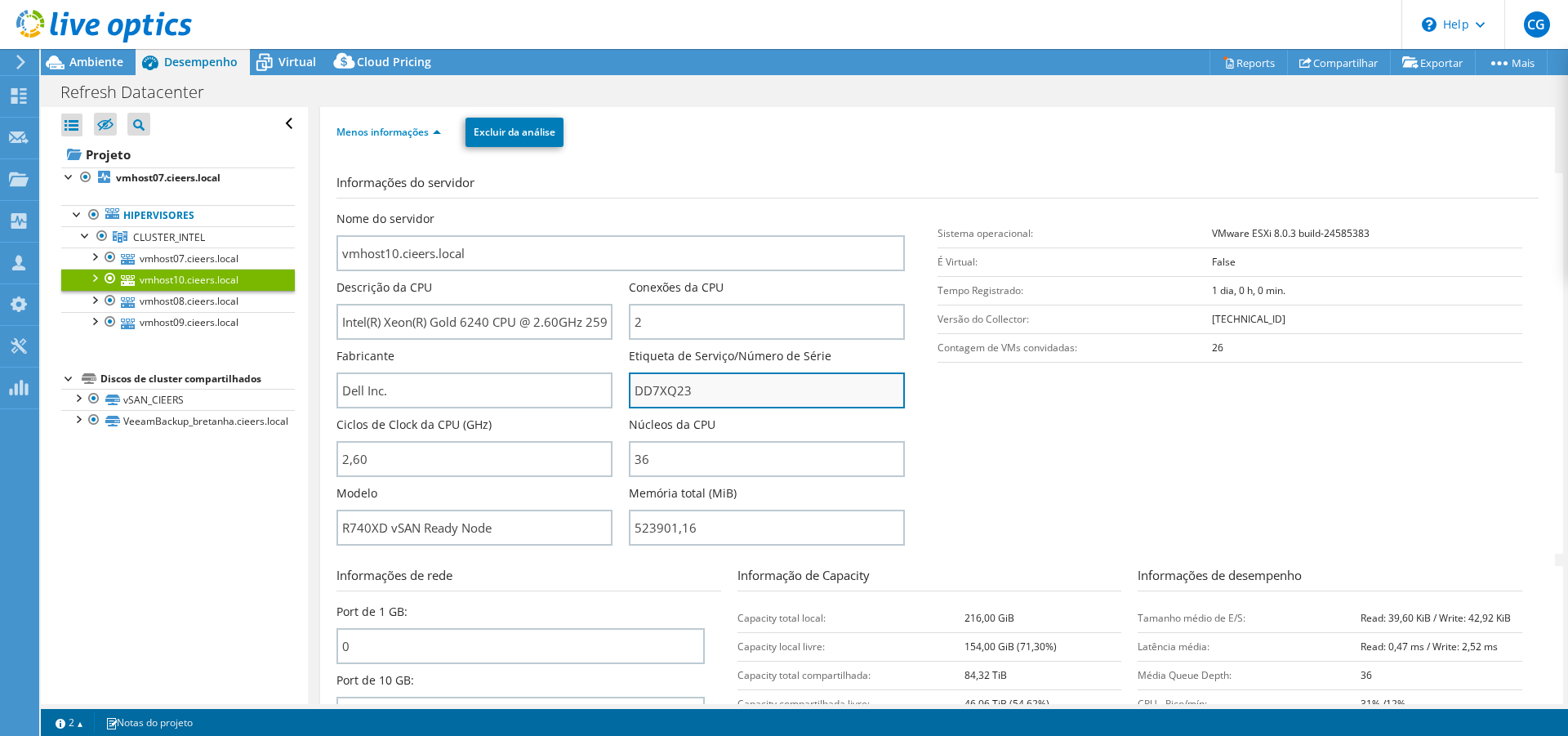
click at [649, 399] on input "DD7XQ23" at bounding box center [766, 391] width 276 height 36
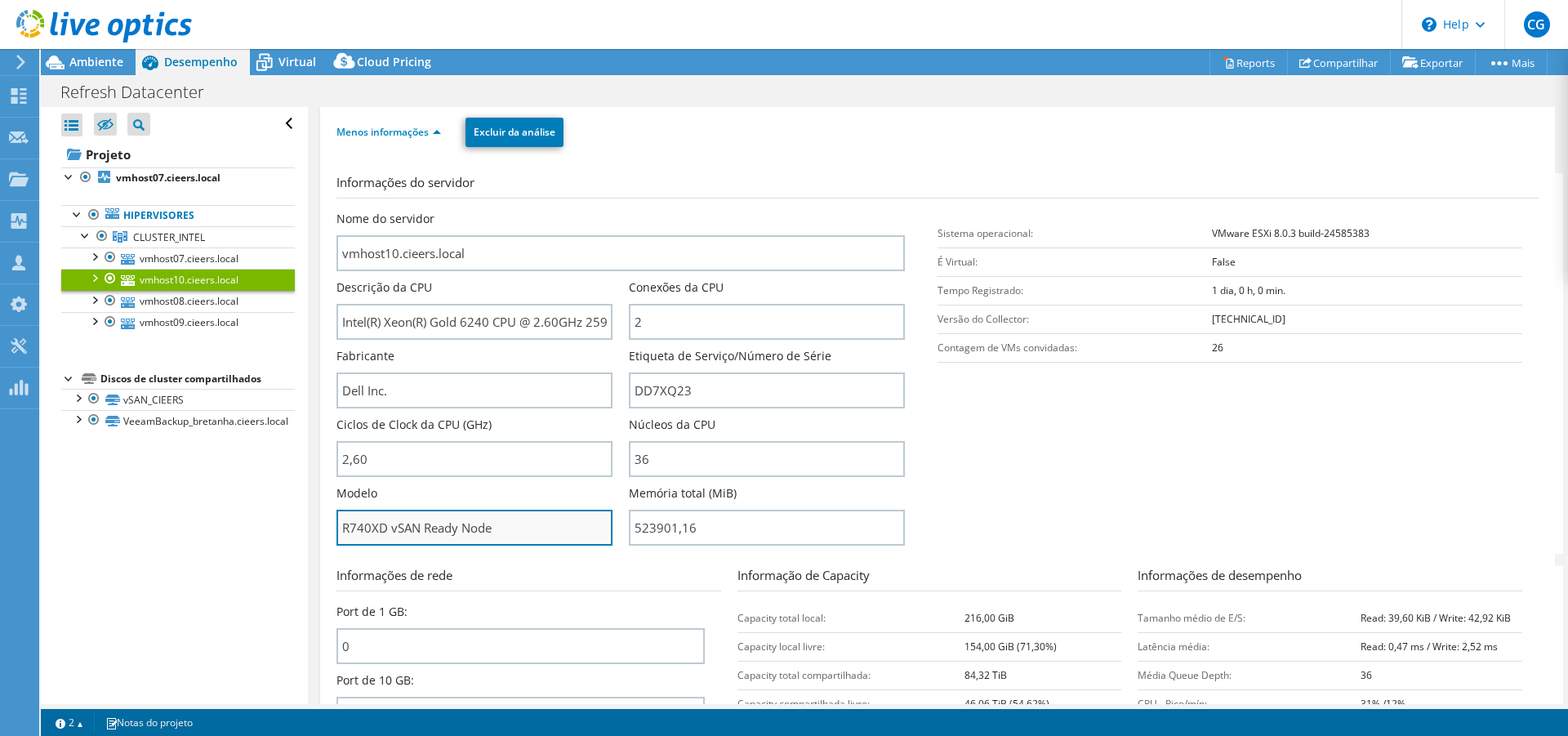
drag, startPoint x: 500, startPoint y: 530, endPoint x: 326, endPoint y: 525, distance: 174.1
click at [336, 525] on input "R740XD vSAN Ready Node" at bounding box center [474, 528] width 276 height 36
